Goal: Information Seeking & Learning: Compare options

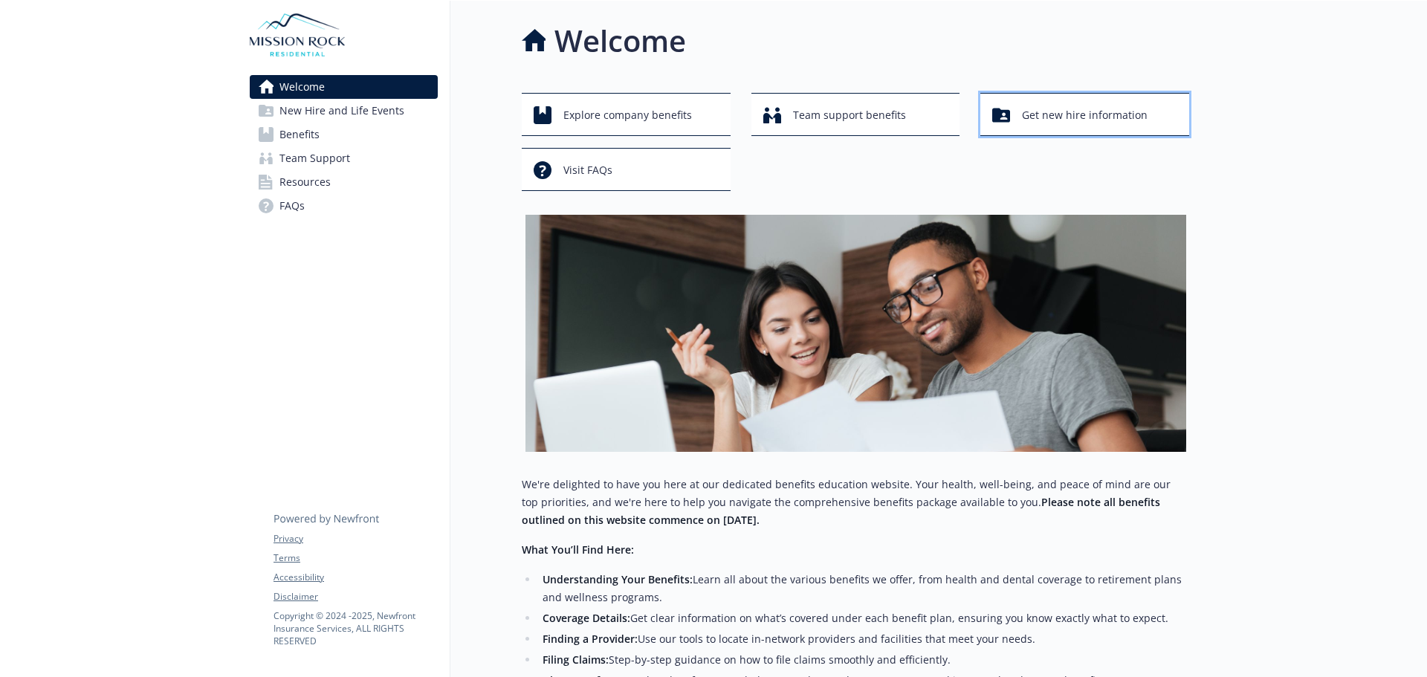
click at [1056, 117] on span "Get new hire information" at bounding box center [1085, 115] width 126 height 28
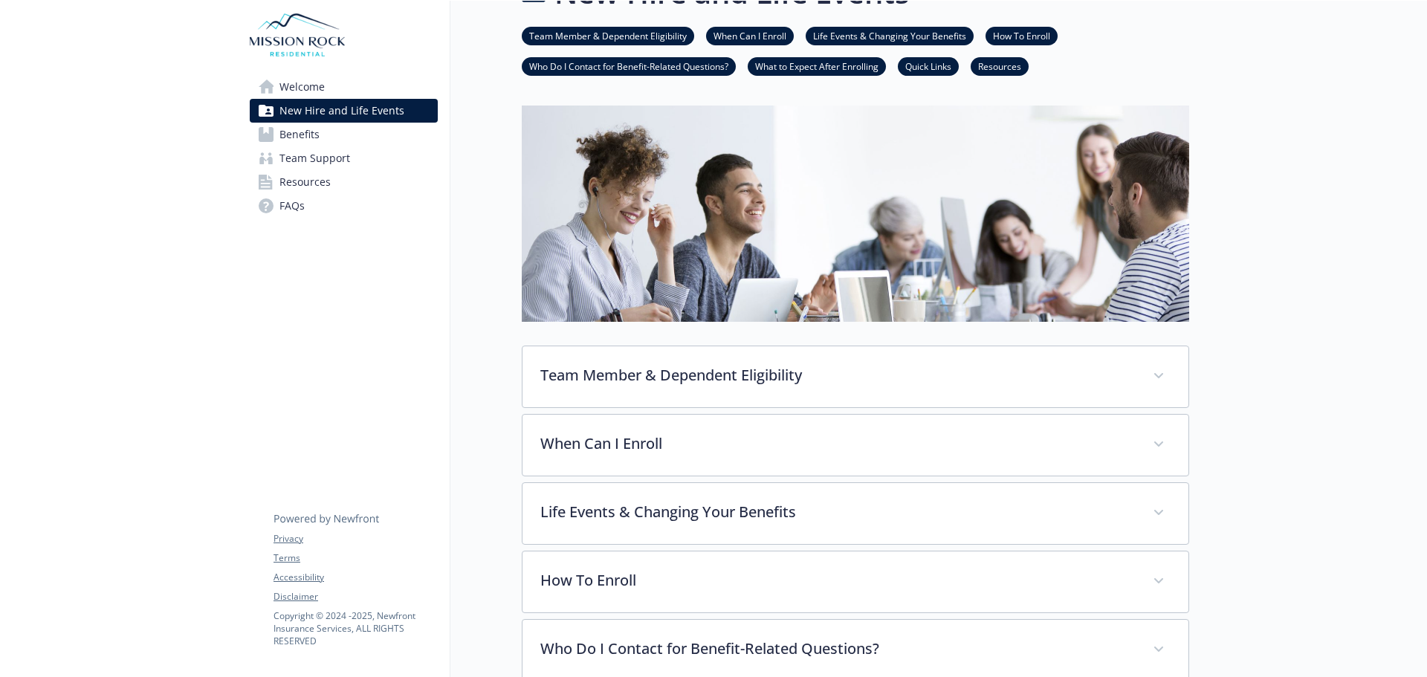
scroll to position [74, 0]
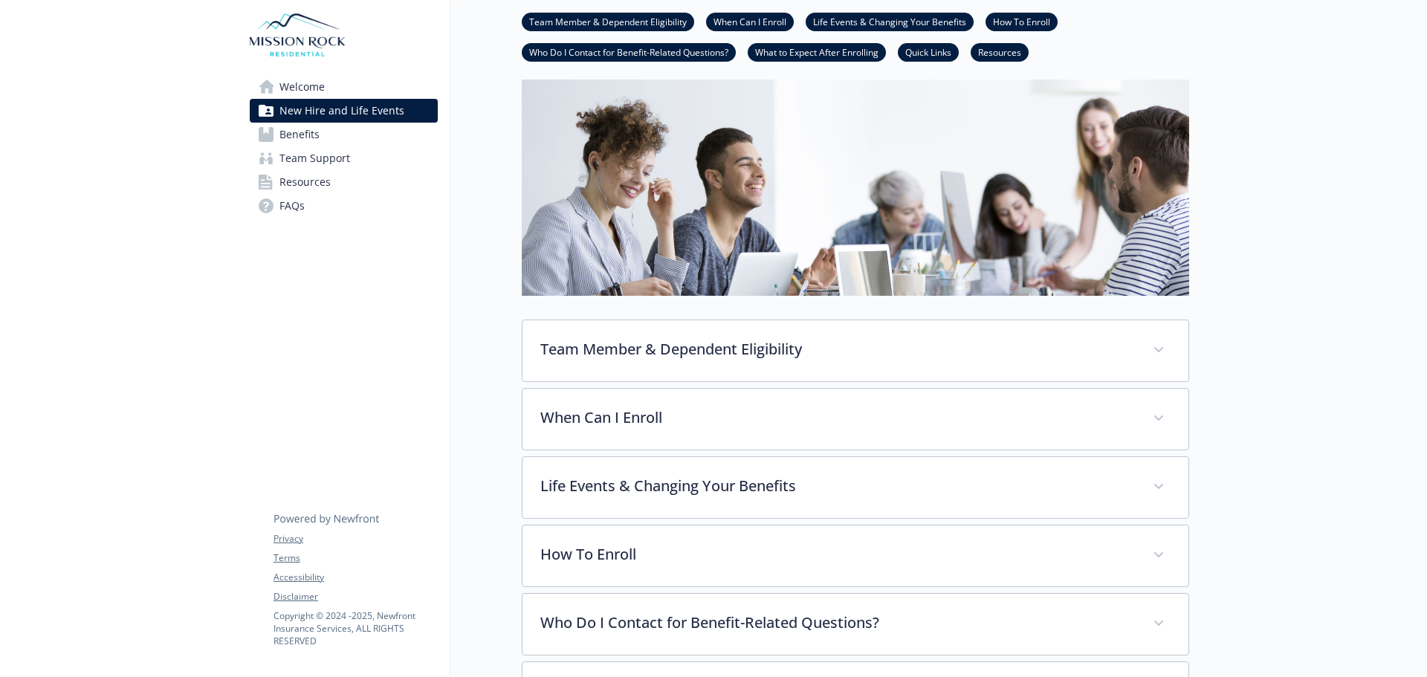
click at [284, 126] on span "Benefits" at bounding box center [300, 135] width 40 height 24
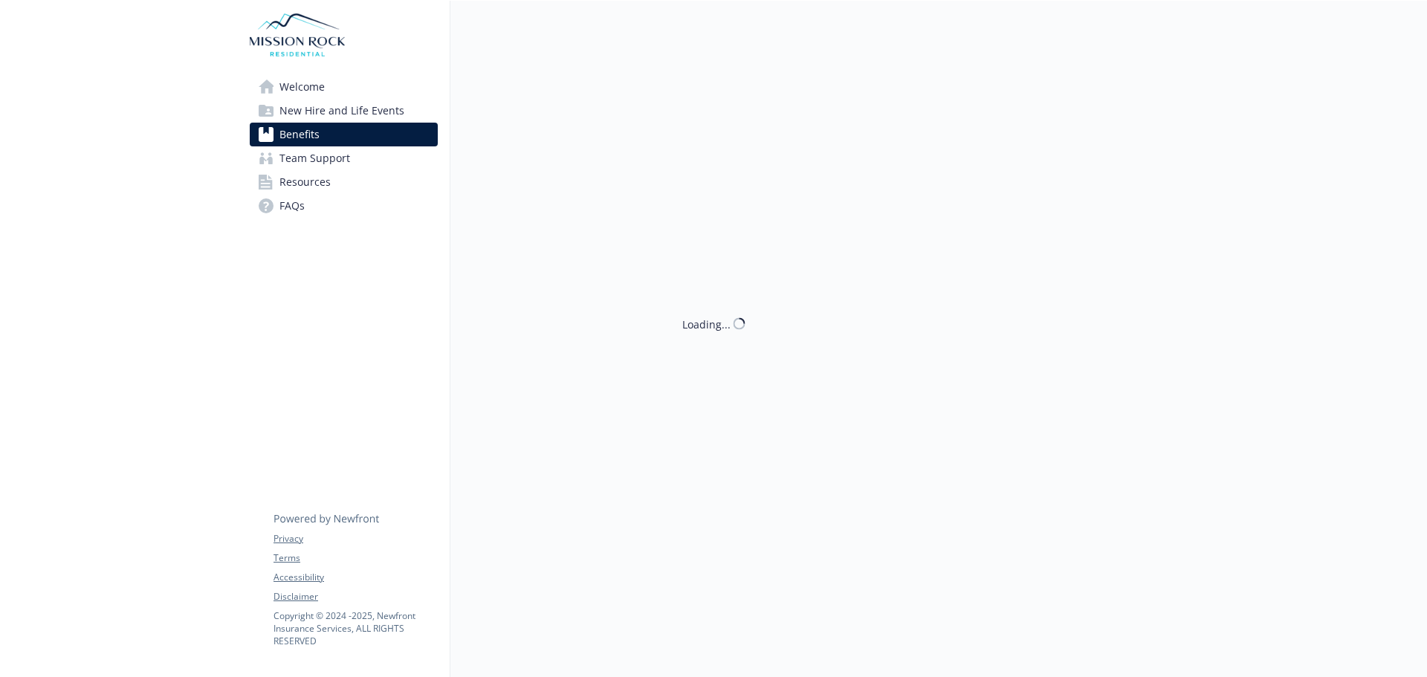
scroll to position [74, 0]
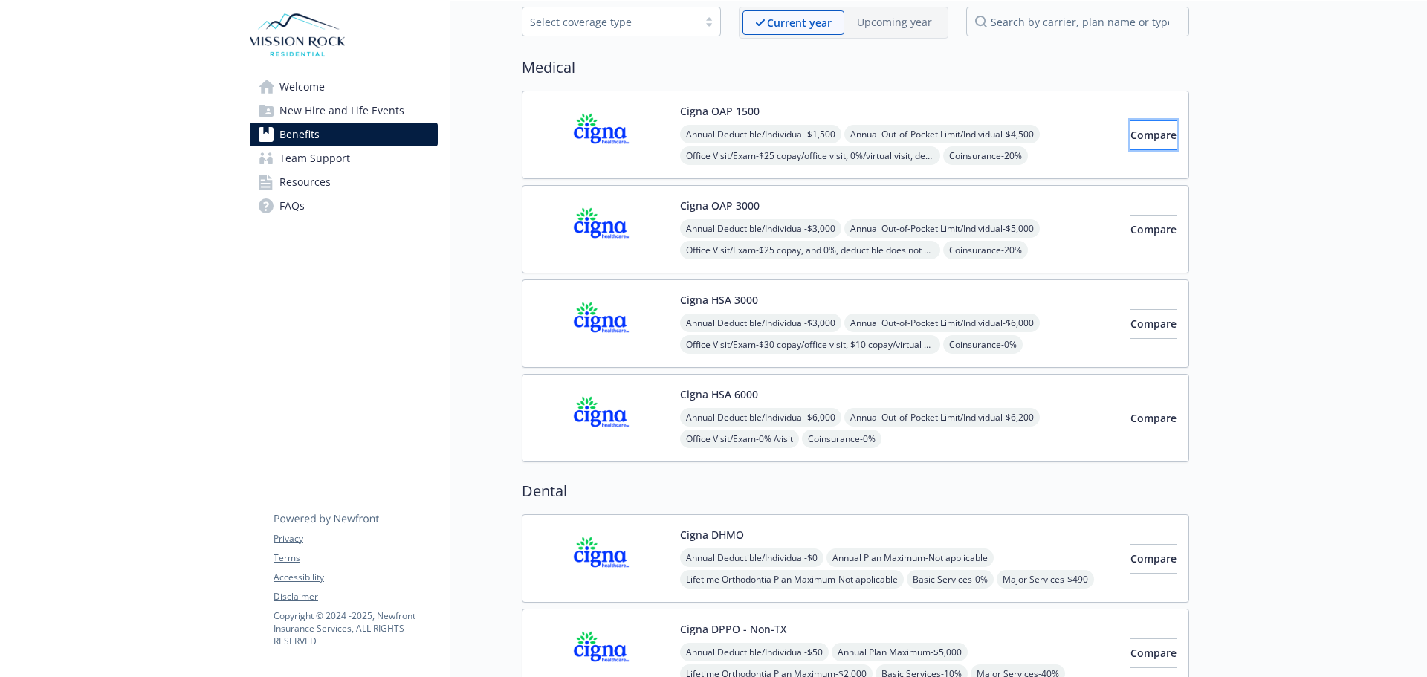
click at [1131, 141] on span "Compare" at bounding box center [1154, 135] width 46 height 14
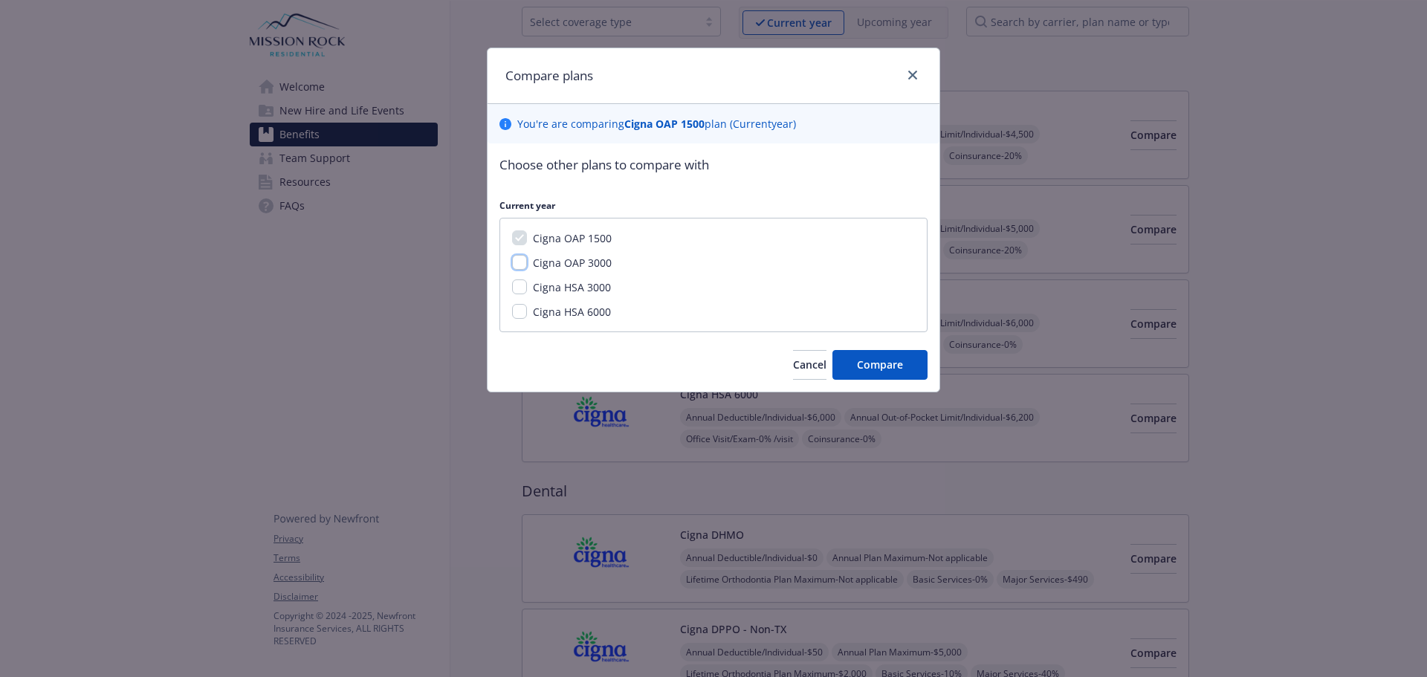
click at [522, 264] on input "Cigna OAP 3000" at bounding box center [519, 262] width 15 height 15
checkbox input "true"
click at [514, 287] on input "Cigna HSA 3000" at bounding box center [519, 287] width 15 height 15
checkbox input "true"
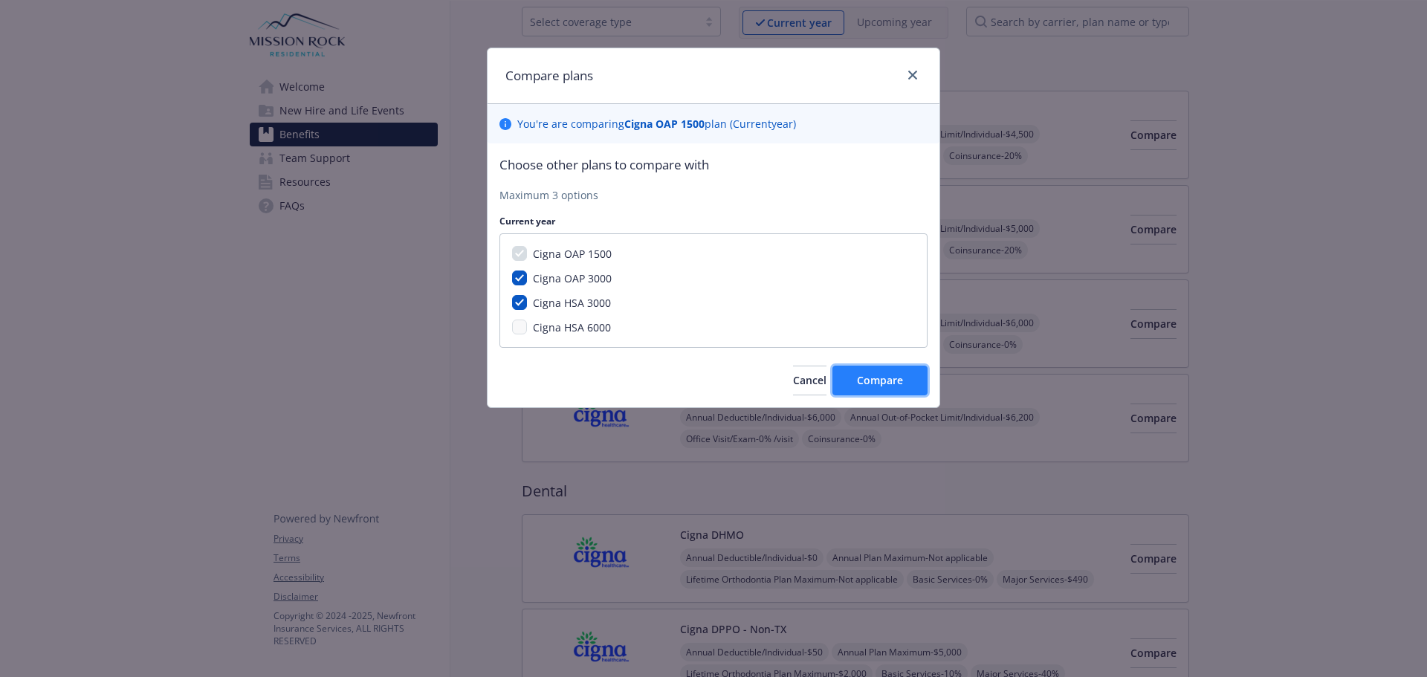
click at [880, 366] on button "Compare" at bounding box center [880, 381] width 95 height 30
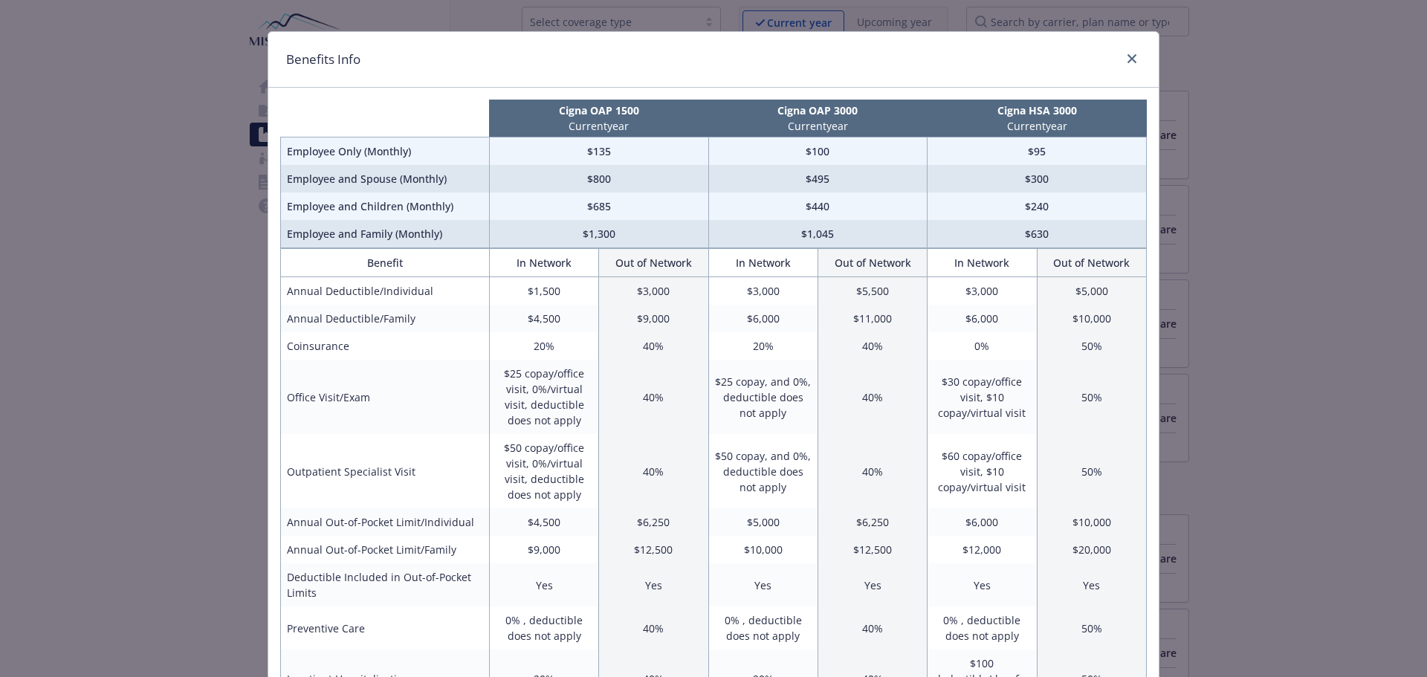
scroll to position [0, 0]
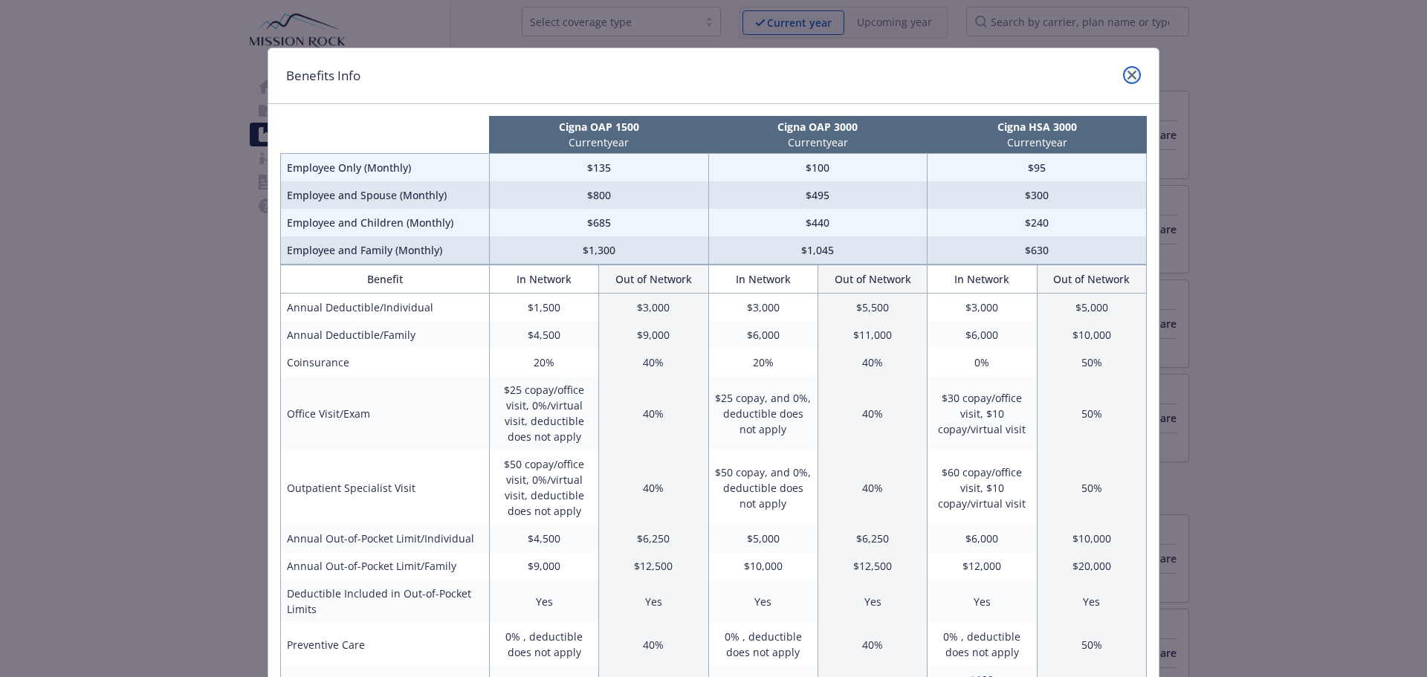
click at [1129, 74] on icon "close" at bounding box center [1132, 75] width 9 height 9
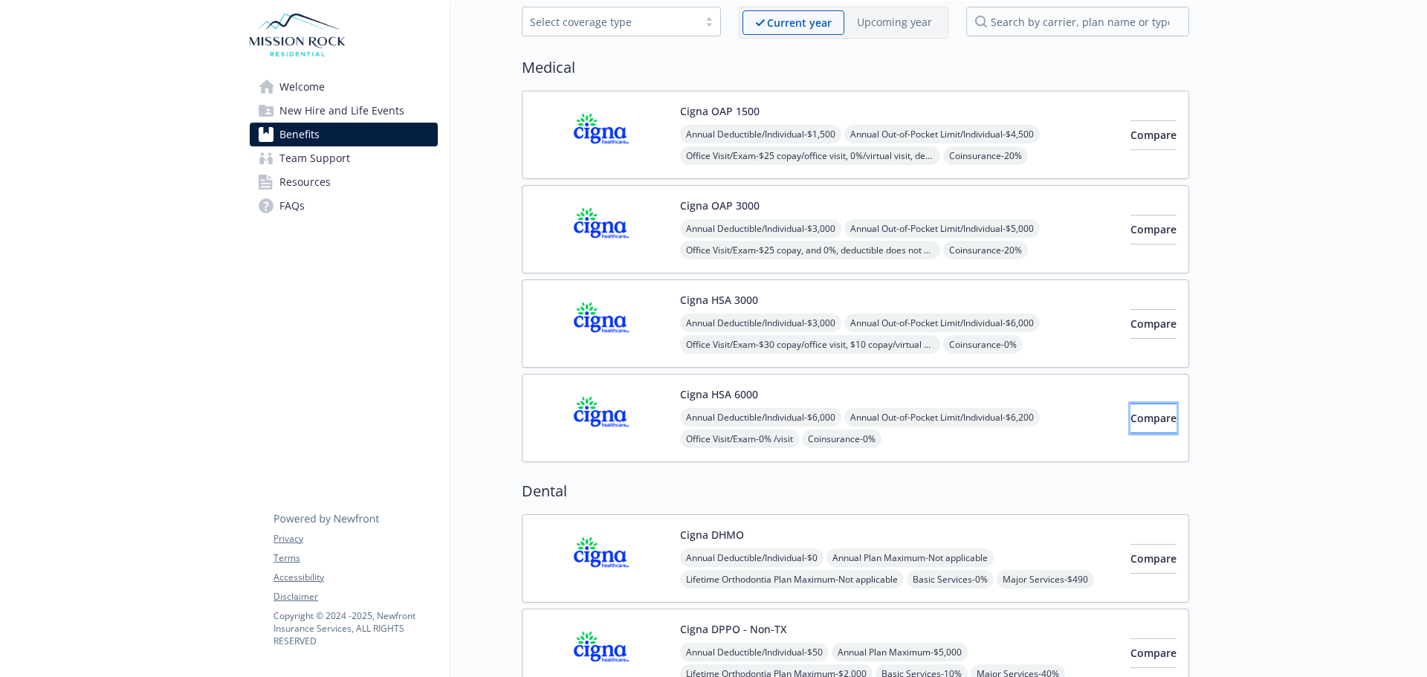
click at [1131, 415] on span "Compare" at bounding box center [1154, 418] width 46 height 14
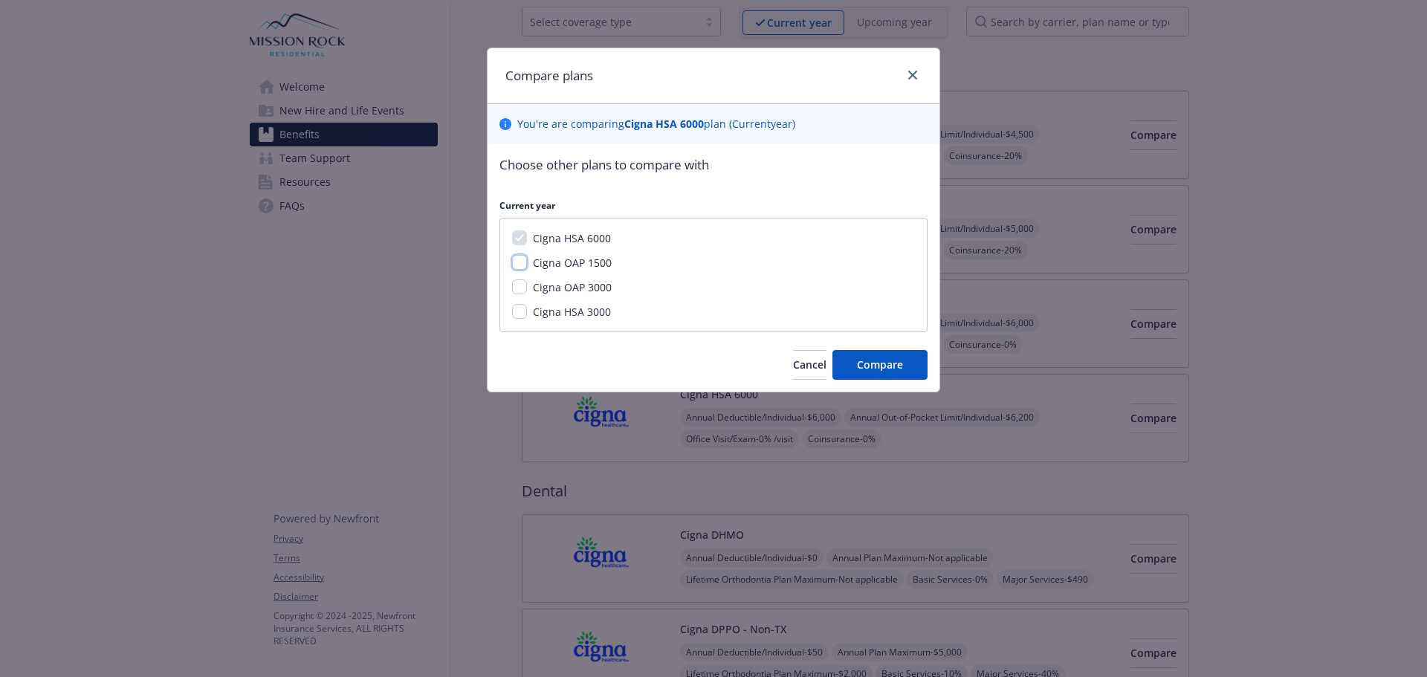
click at [517, 264] on input "Cigna OAP 1500" at bounding box center [519, 262] width 15 height 15
checkbox input "true"
click at [871, 361] on span "Compare" at bounding box center [880, 365] width 46 height 14
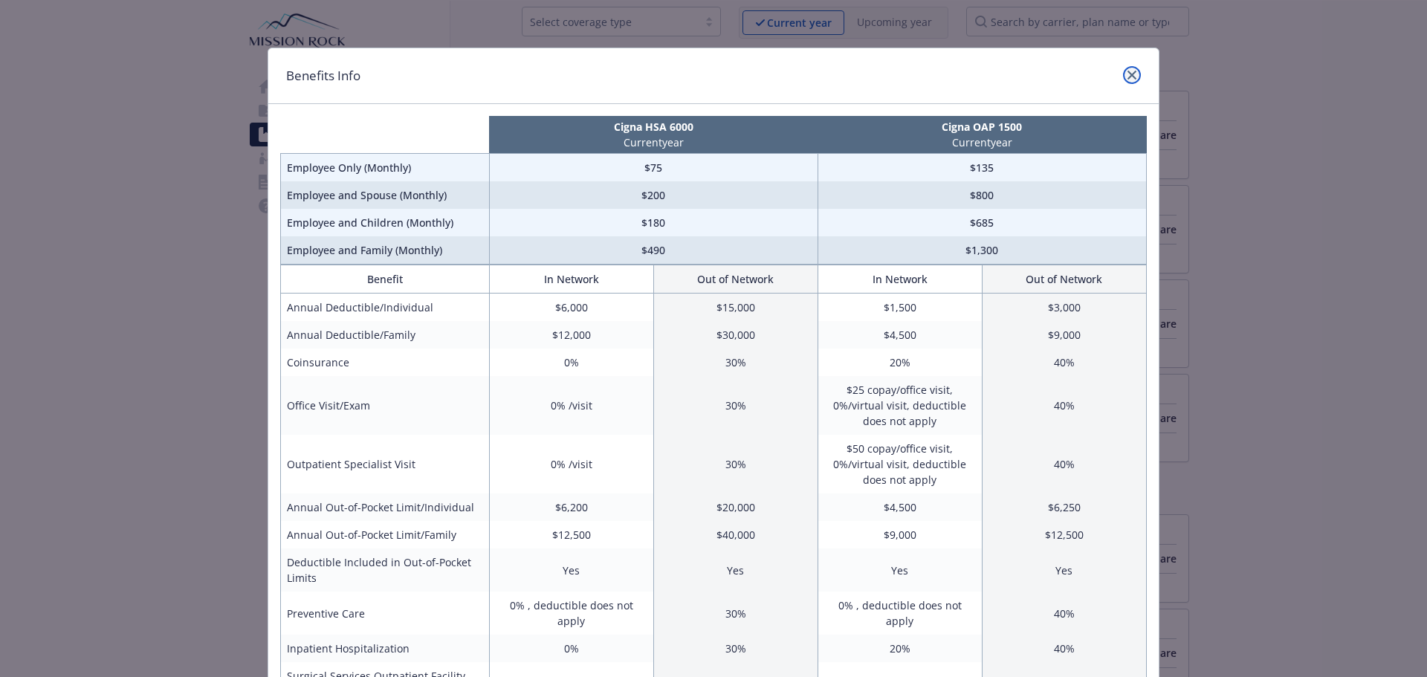
click at [1123, 69] on link "close" at bounding box center [1132, 75] width 18 height 18
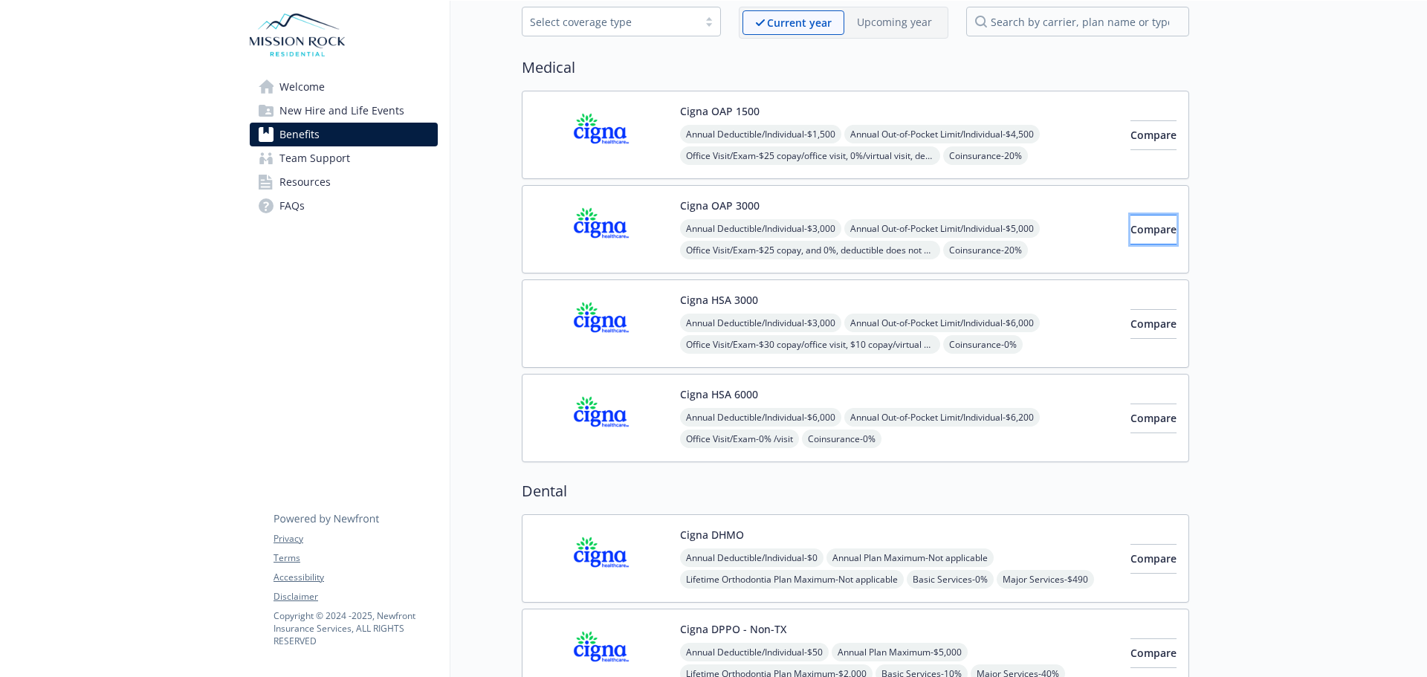
click at [1131, 222] on span "Compare" at bounding box center [1154, 229] width 46 height 14
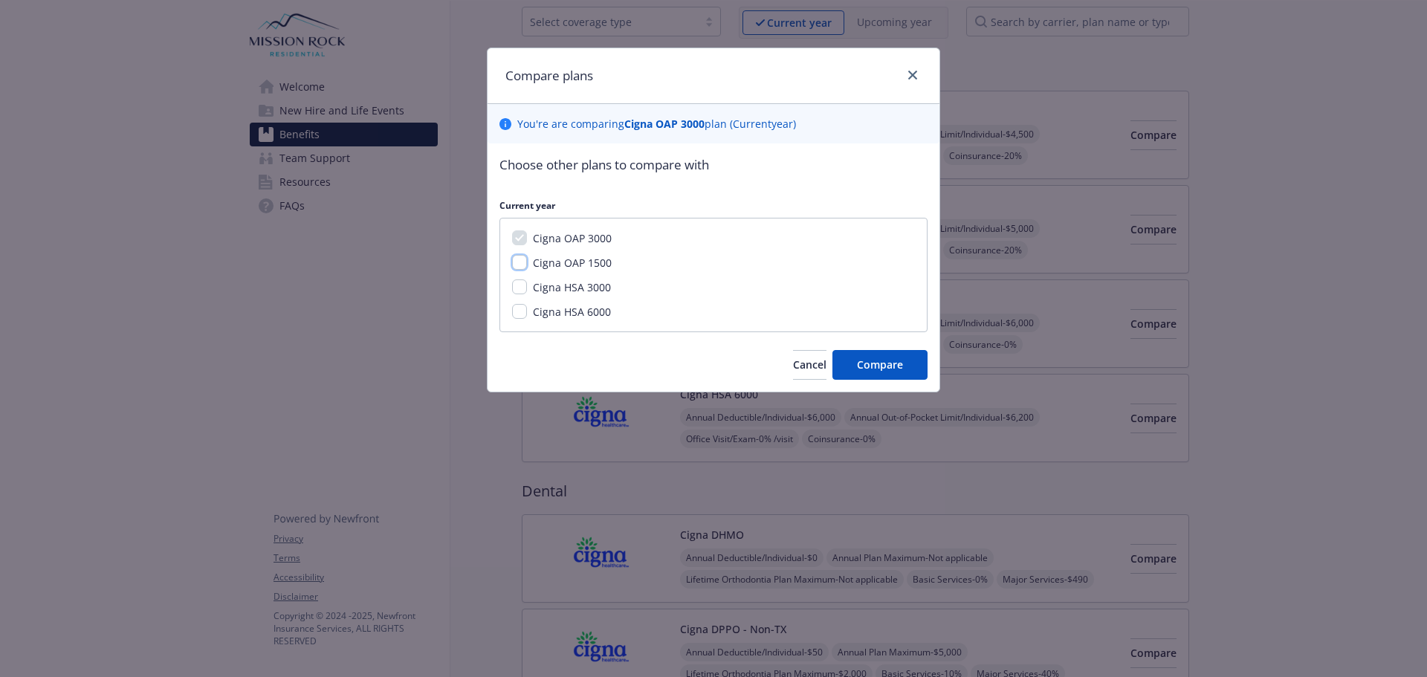
click at [520, 265] on input "Cigna OAP 1500" at bounding box center [519, 262] width 15 height 15
checkbox input "true"
click at [518, 297] on div "Cigna OAP 3000 Cigna OAP 1500 Cigna HSA 3000 Cigna HSA 6000" at bounding box center [714, 275] width 428 height 114
drag, startPoint x: 522, startPoint y: 285, endPoint x: 626, endPoint y: 340, distance: 117.7
click at [523, 285] on input "Cigna HSA 3000" at bounding box center [519, 287] width 15 height 15
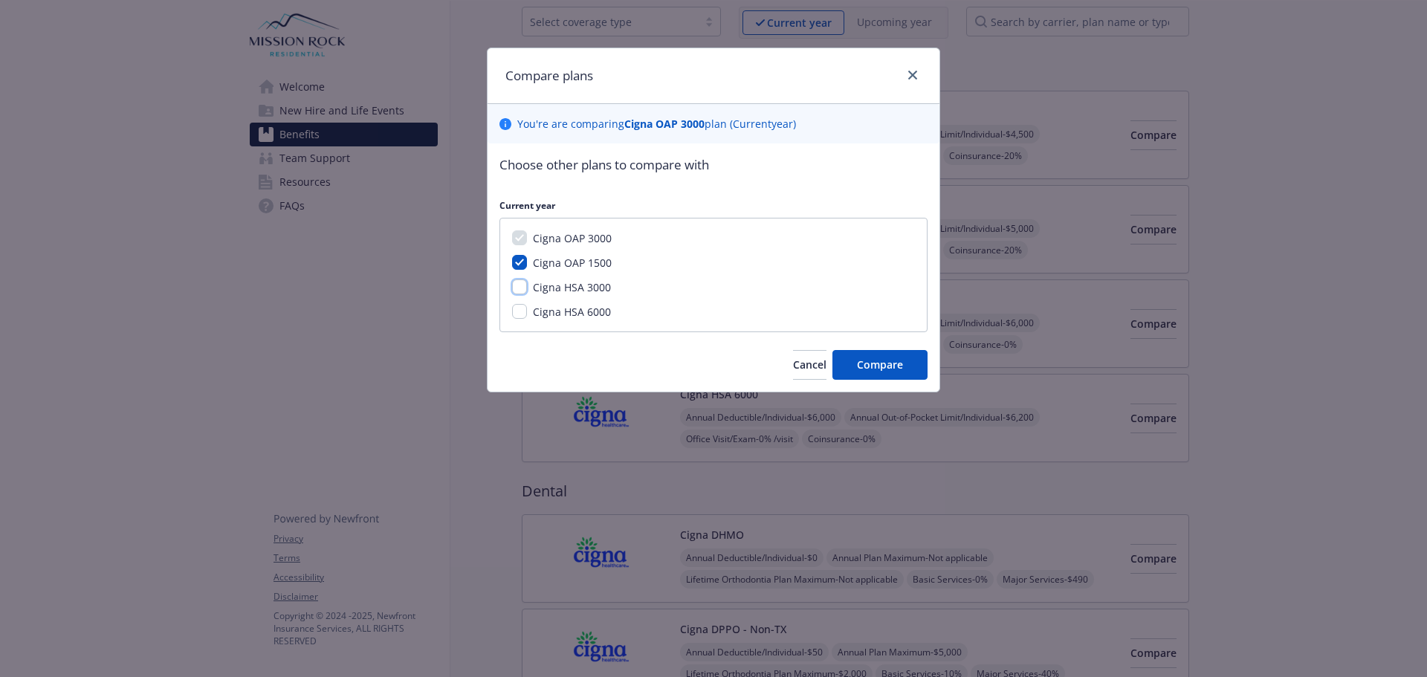
checkbox input "true"
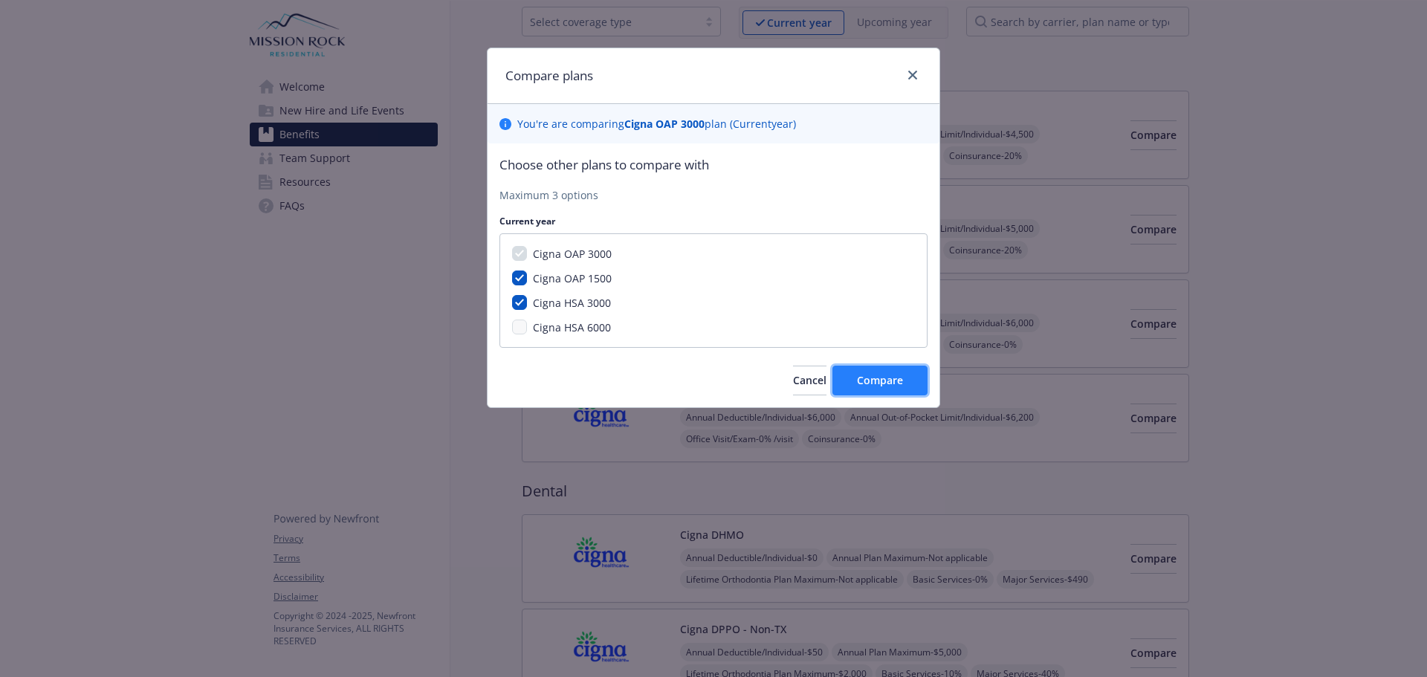
click at [875, 384] on span "Compare" at bounding box center [880, 380] width 46 height 14
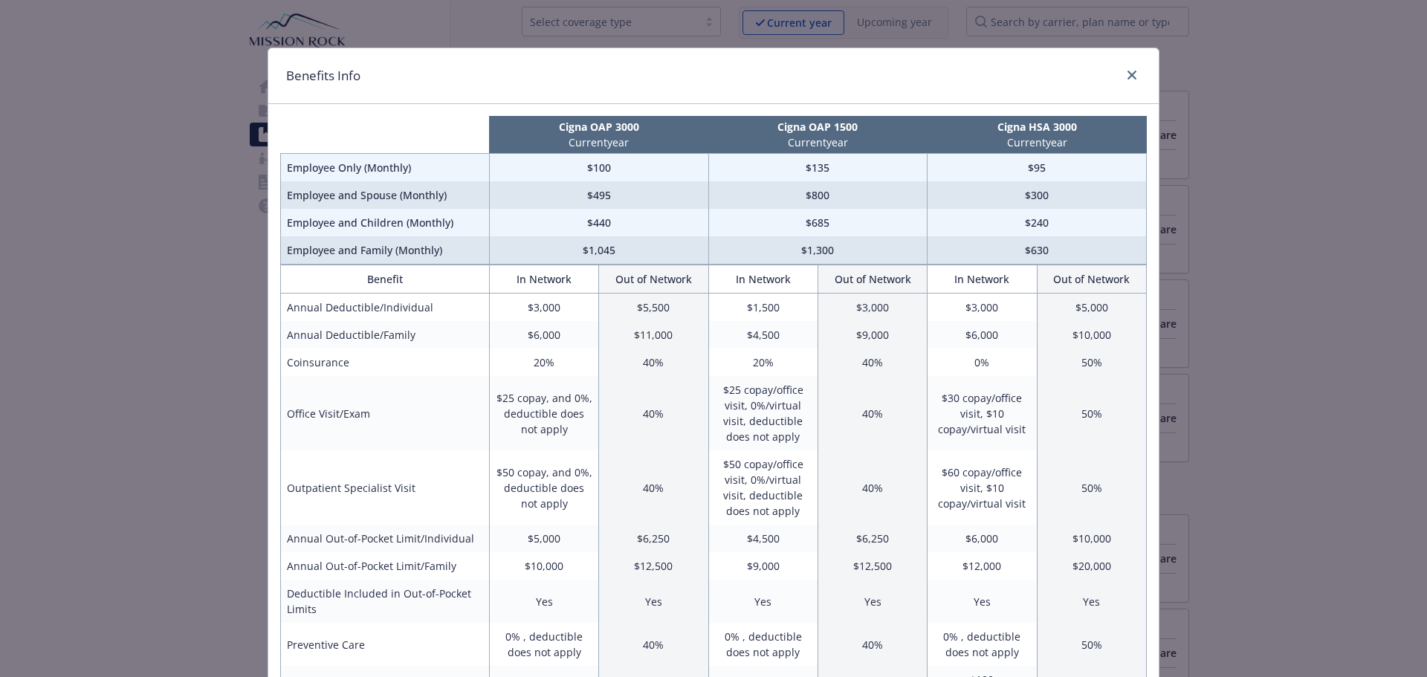
drag, startPoint x: 1305, startPoint y: 1, endPoint x: 1245, endPoint y: 578, distance: 579.9
click at [1245, 578] on div "Benefits Info Cigna OAP 3000 Current year Cigna OAP 1500 Current year Cigna HSA…" at bounding box center [713, 338] width 1427 height 677
click at [1131, 74] on link "close" at bounding box center [1132, 75] width 18 height 18
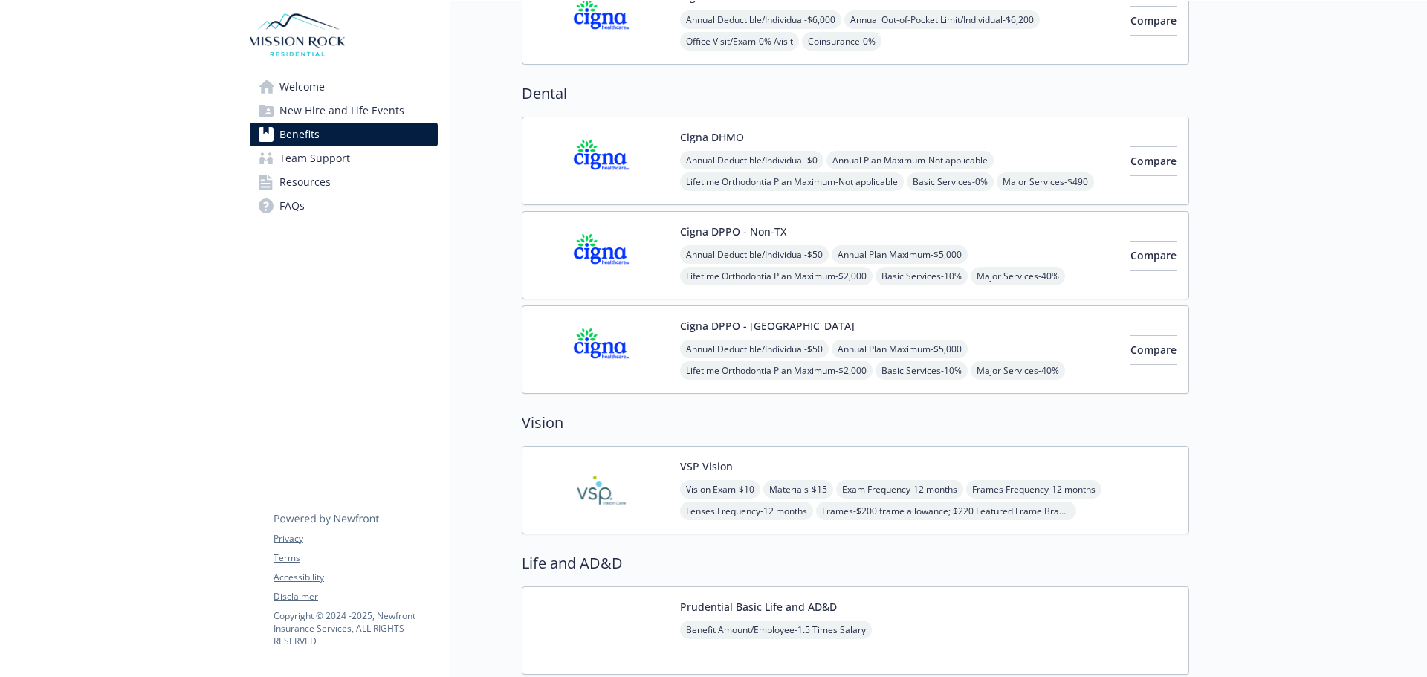
scroll to position [446, 0]
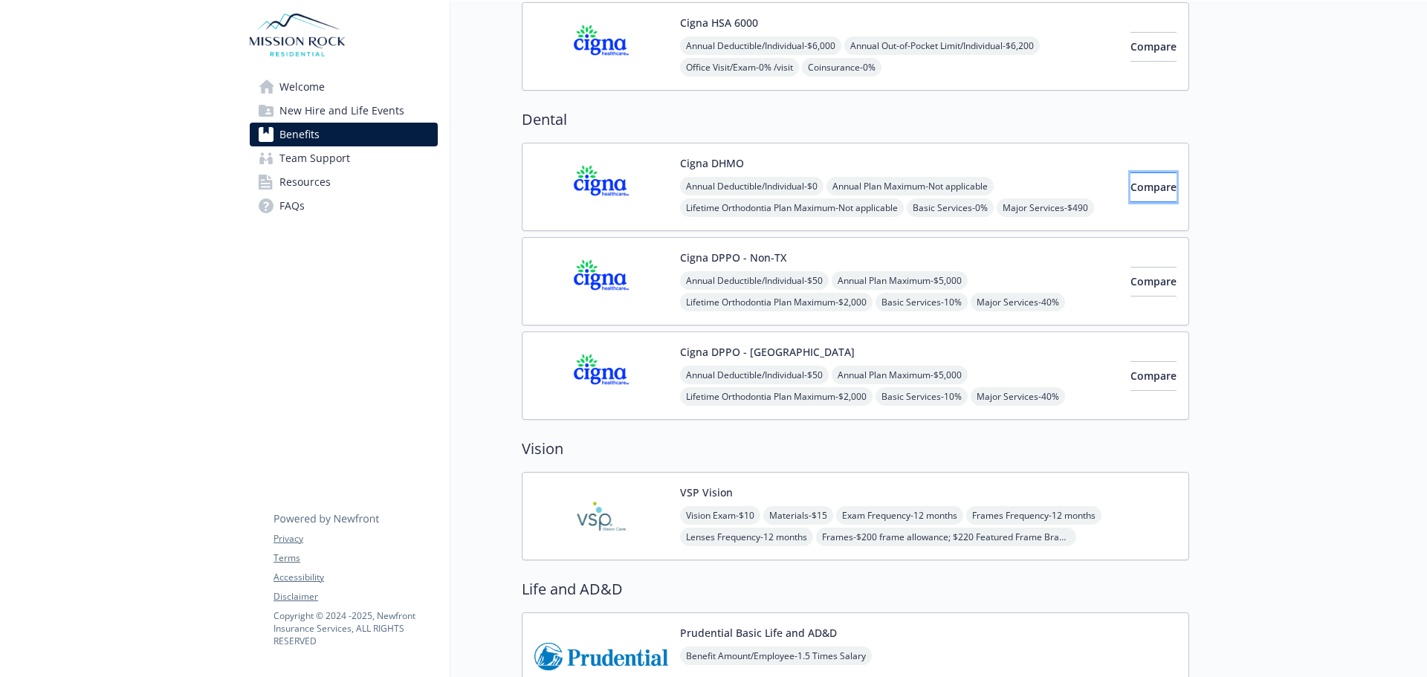
click at [1133, 187] on span "Compare" at bounding box center [1154, 187] width 46 height 14
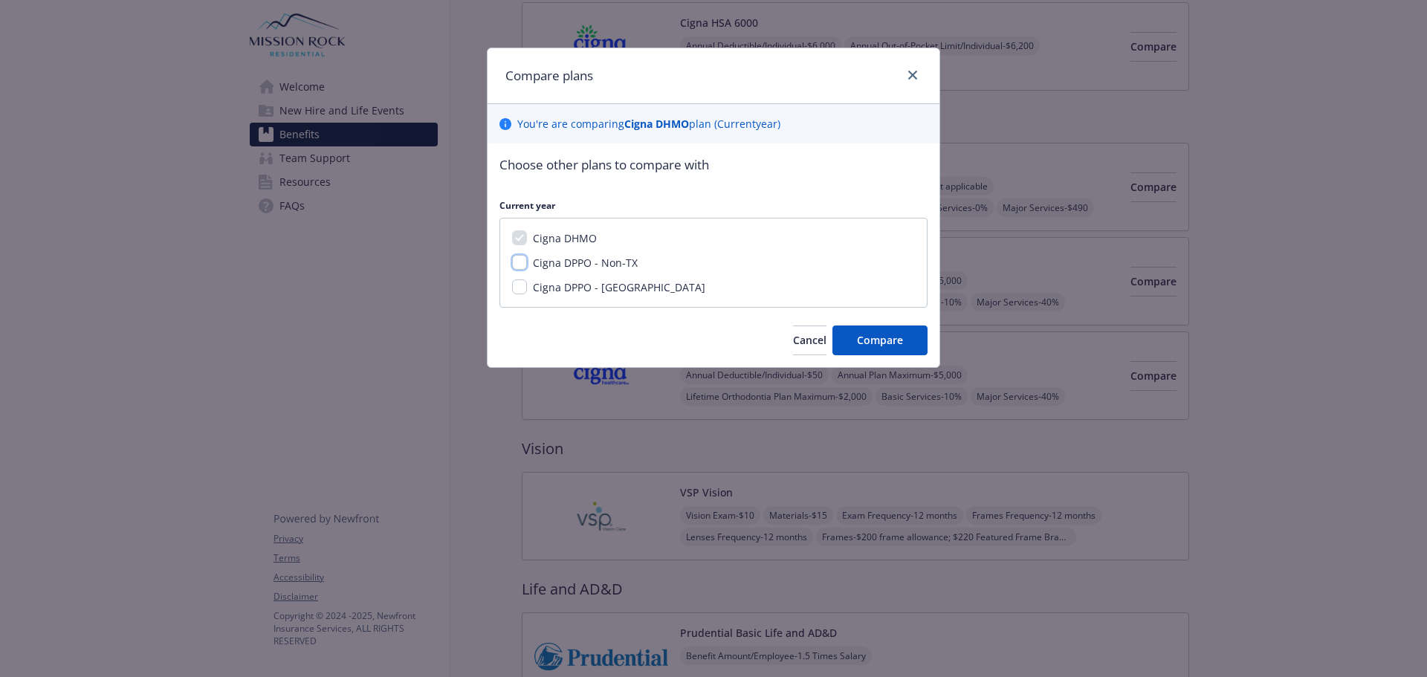
click at [522, 256] on input "Cigna DPPO - Non-TX" at bounding box center [519, 262] width 15 height 15
checkbox input "true"
click at [865, 332] on button "Compare" at bounding box center [880, 341] width 95 height 30
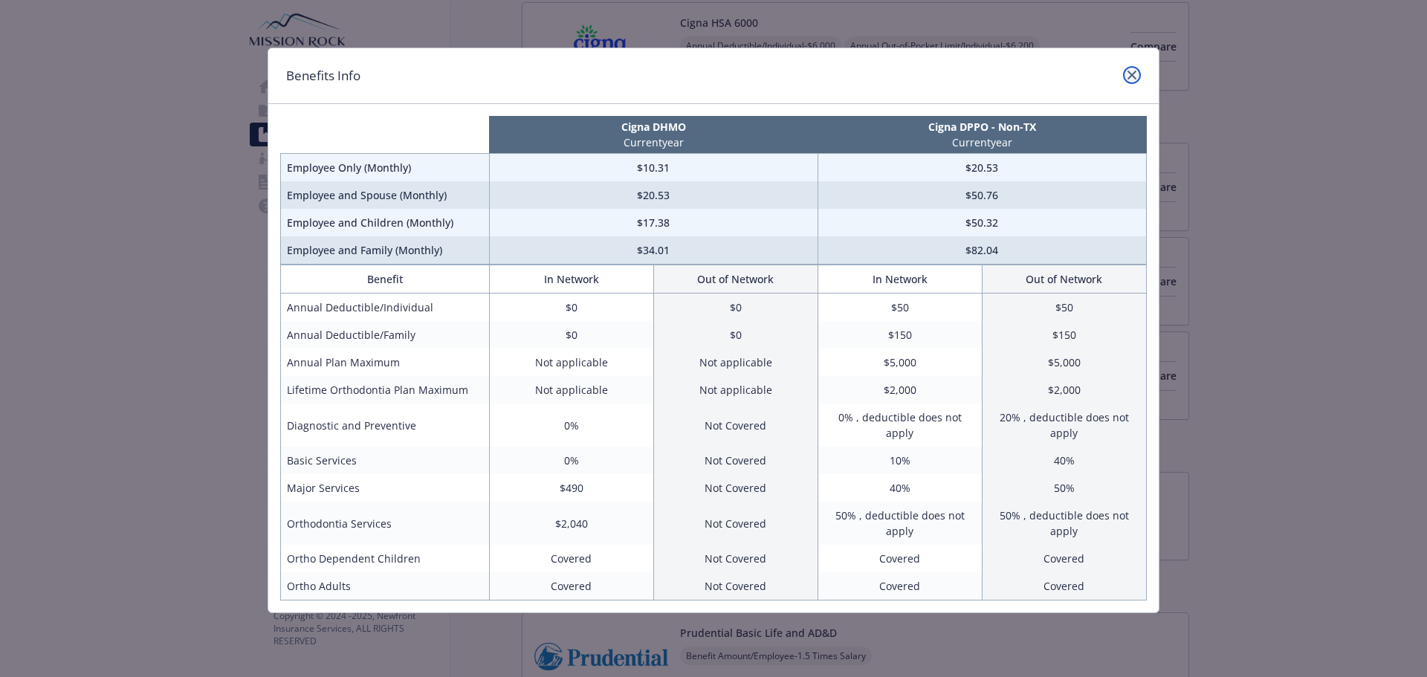
click at [1125, 71] on link "close" at bounding box center [1132, 75] width 18 height 18
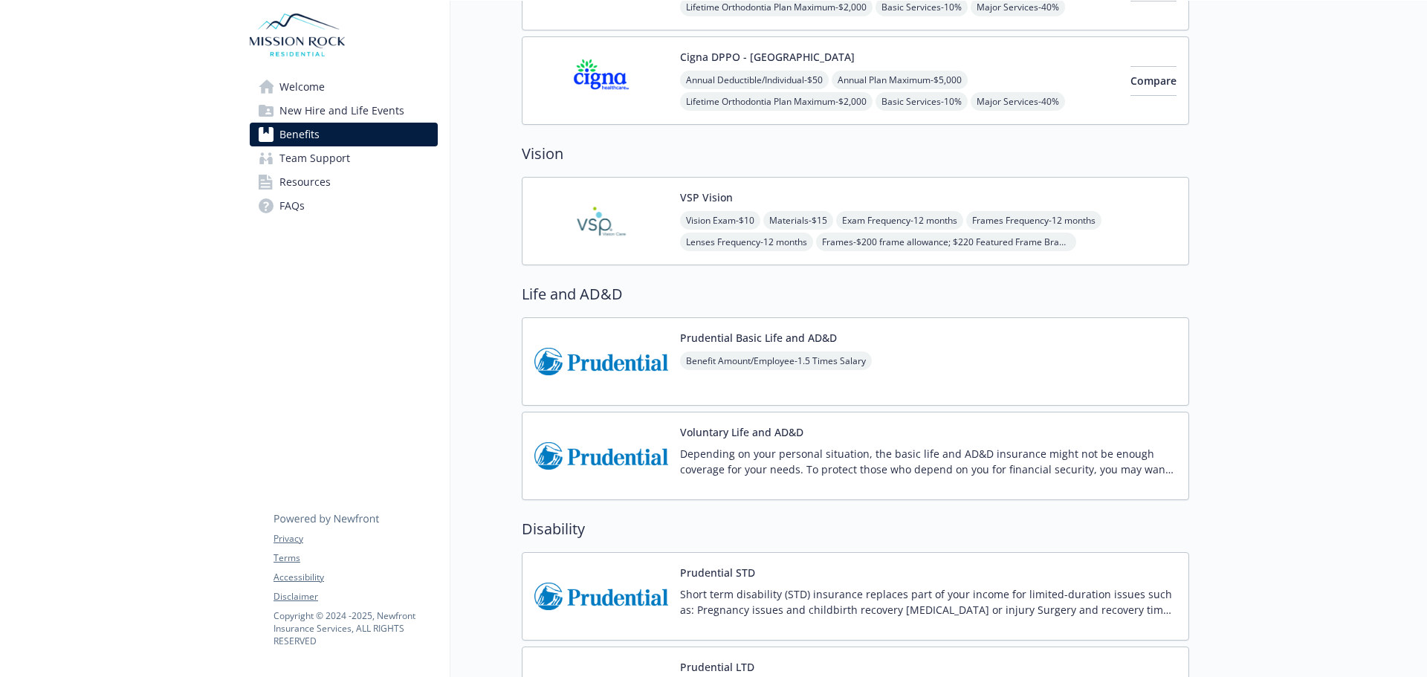
scroll to position [743, 0]
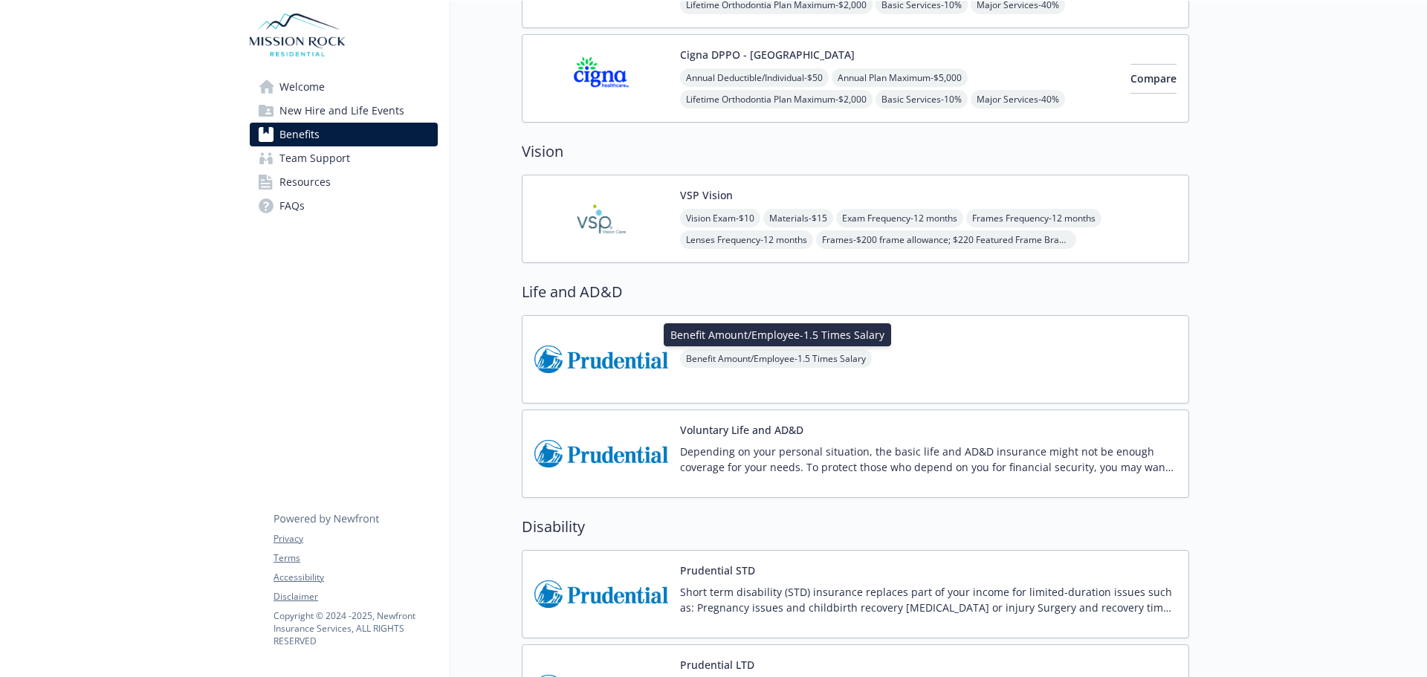
click at [780, 358] on span "Benefit Amount/Employee - 1.5 Times Salary" at bounding box center [776, 358] width 192 height 19
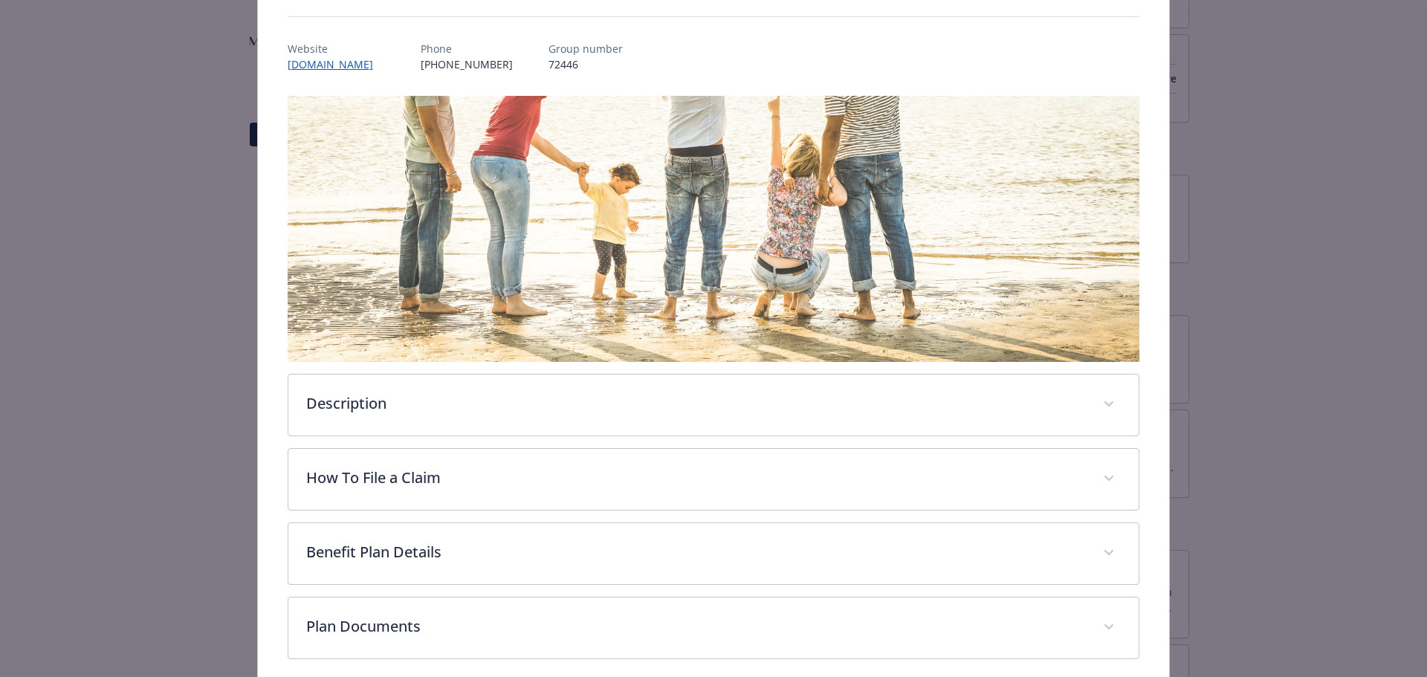
scroll to position [219, 0]
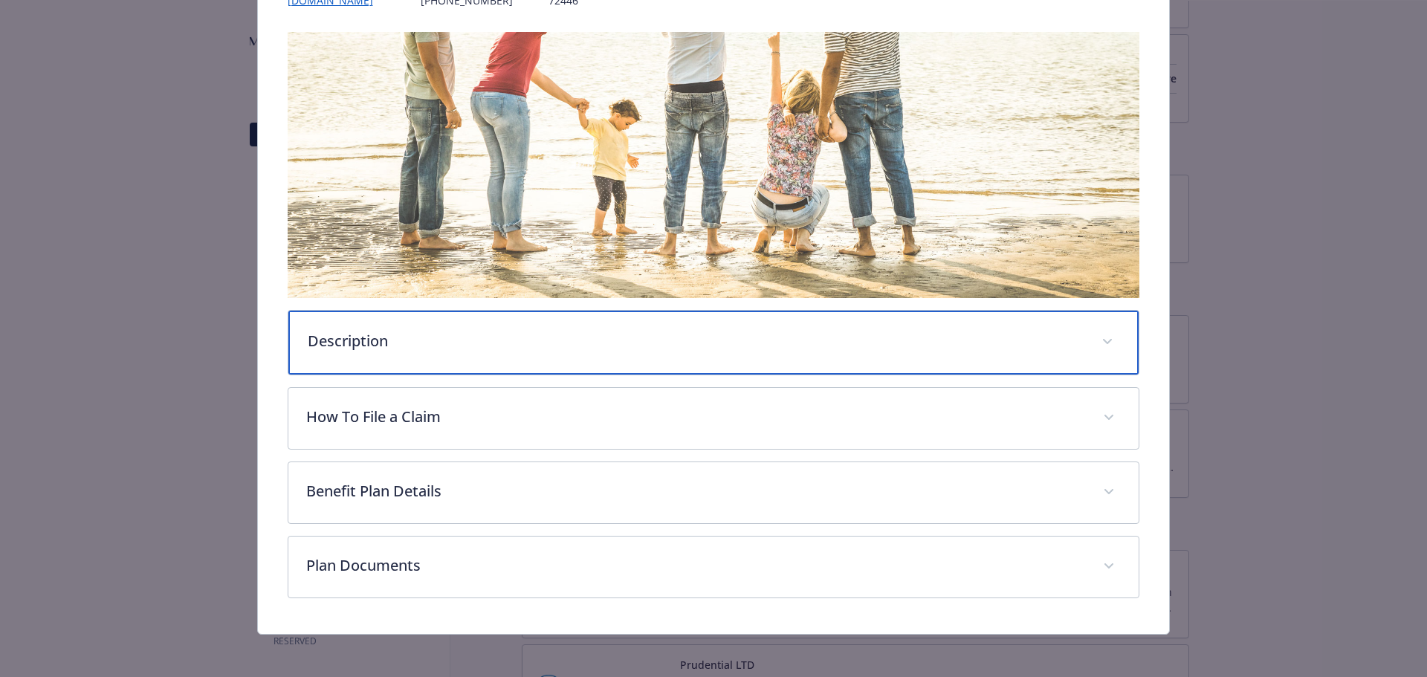
click at [1098, 336] on span "details for plan Life and AD&D - Prudential Basic Life and AD&D - Life and AD&D" at bounding box center [1108, 342] width 24 height 24
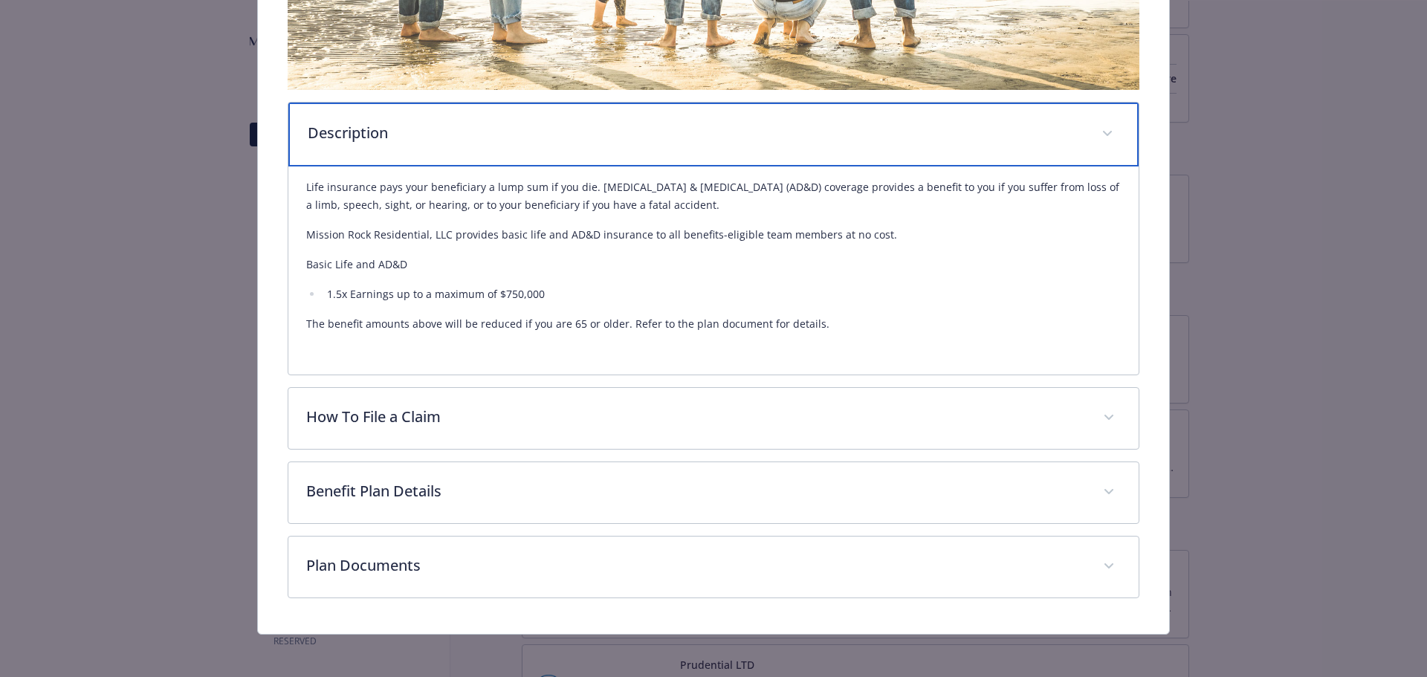
scroll to position [430, 0]
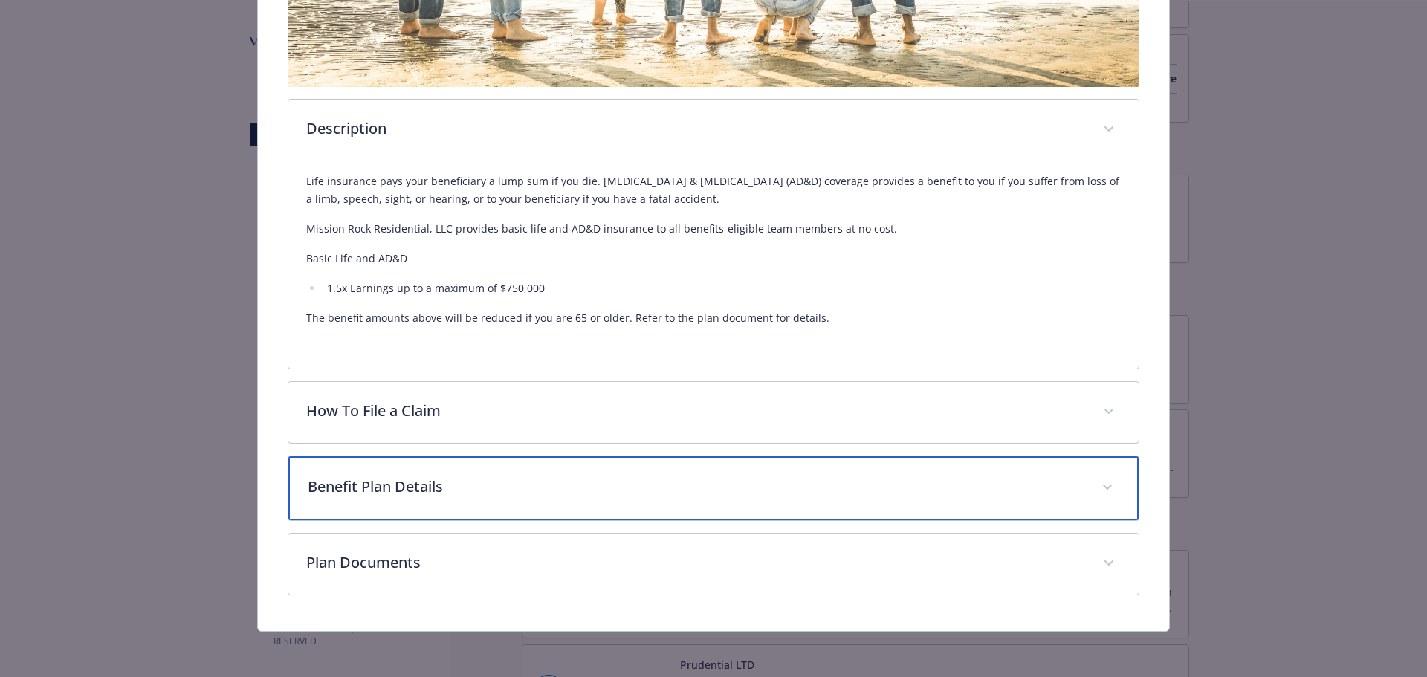
click at [1103, 485] on icon "details for plan Life and AD&D - Prudential Basic Life and AD&D - Life and AD&D" at bounding box center [1107, 488] width 9 height 6
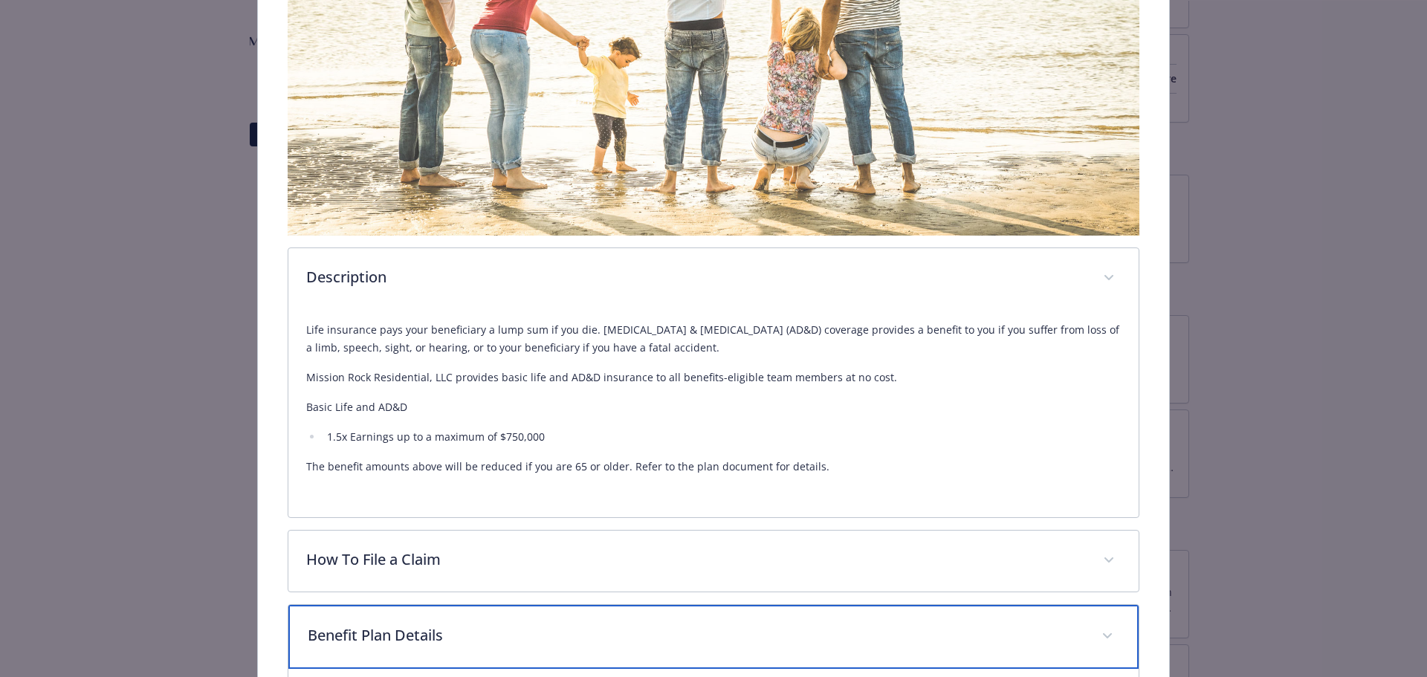
scroll to position [207, 0]
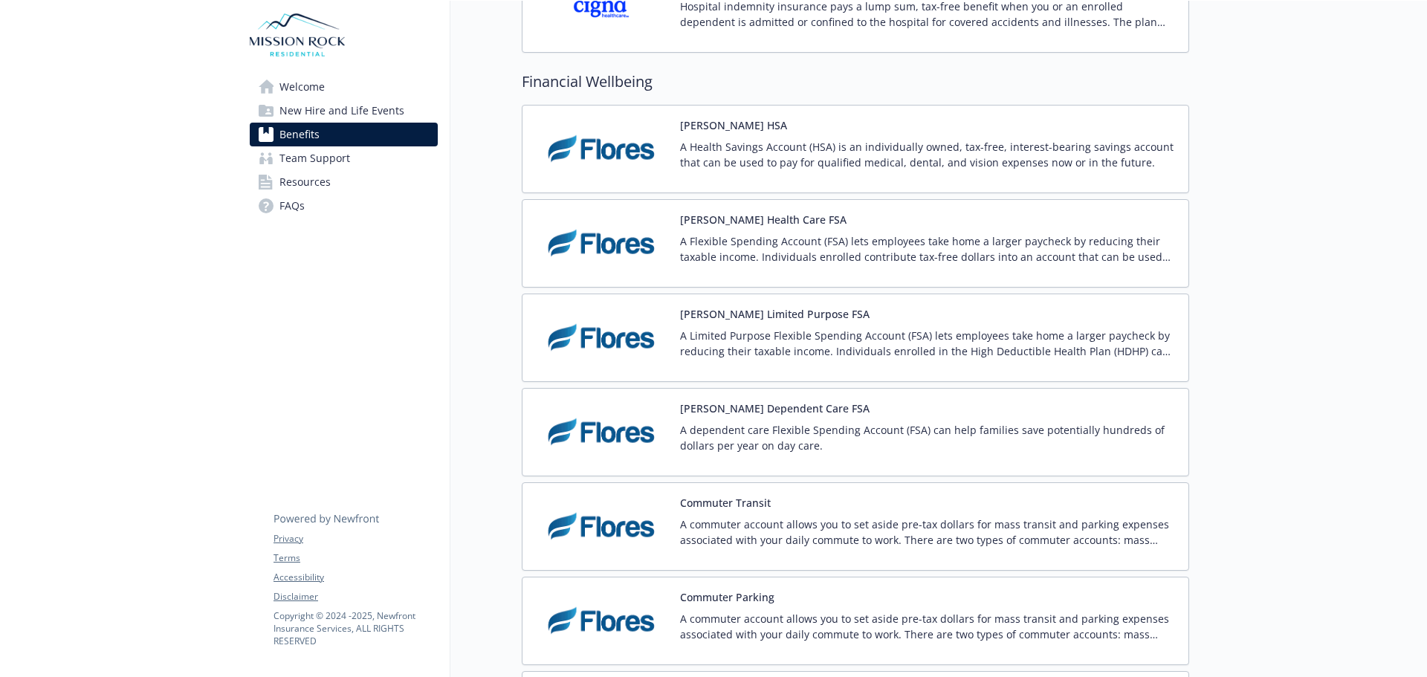
scroll to position [2130, 0]
